Goal: Use online tool/utility

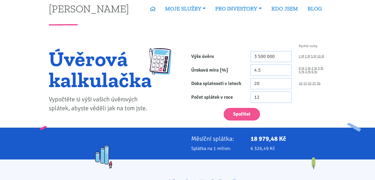
type input "3 500 000"
drag, startPoint x: 0, startPoint y: 0, endPoint x: 272, endPoint y: 71, distance: 281.3
click at [272, 71] on input "4.5" at bounding box center [271, 70] width 41 height 11
type input "4.4"
drag, startPoint x: 272, startPoint y: 71, endPoint x: 239, endPoint y: 117, distance: 56.8
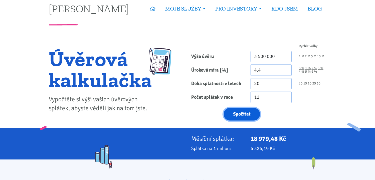
click at [239, 117] on button "Spočítat" at bounding box center [242, 114] width 36 height 13
type input "3500000"
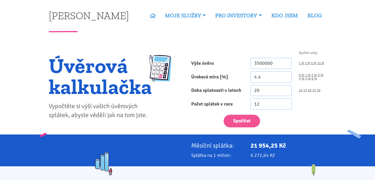
type input "3 500 000"
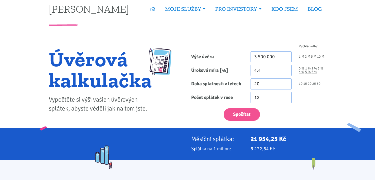
scroll to position [10, 0]
